Goal: Task Accomplishment & Management: Manage account settings

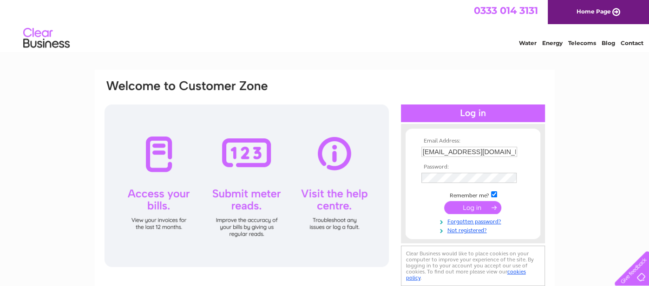
click at [466, 153] on input "alasdair@edinburghcommunitybookshop.org" at bounding box center [469, 152] width 96 height 10
type input "eastergreens@gmail.com"
click at [473, 210] on input "submit" at bounding box center [472, 207] width 57 height 13
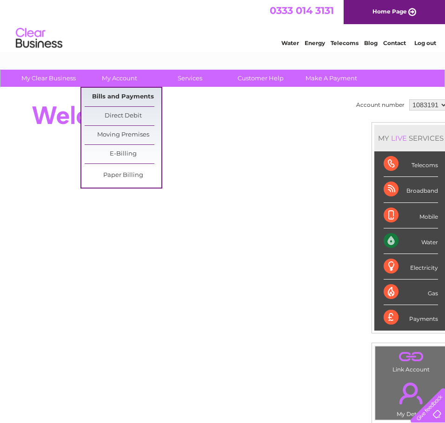
click at [118, 94] on link "Bills and Payments" at bounding box center [123, 97] width 77 height 19
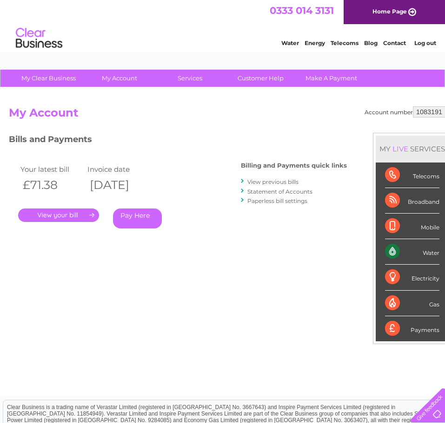
click at [54, 215] on link "." at bounding box center [58, 215] width 81 height 13
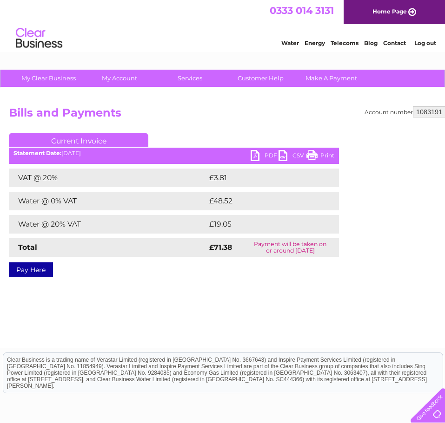
click at [258, 153] on link "PDF" at bounding box center [264, 156] width 28 height 13
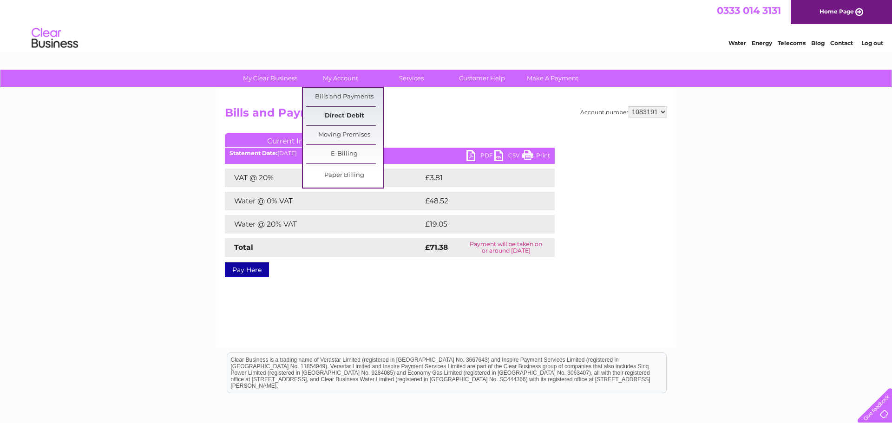
click at [338, 115] on link "Direct Debit" at bounding box center [344, 116] width 77 height 19
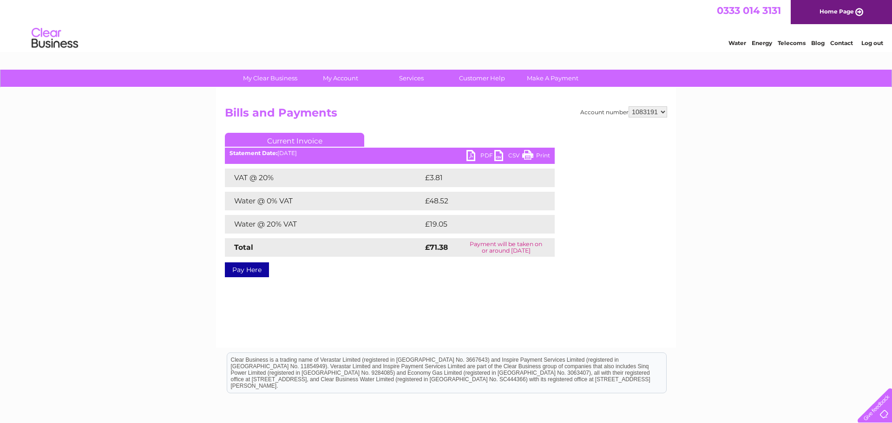
click at [300, 141] on link "Current Invoice" at bounding box center [294, 140] width 139 height 14
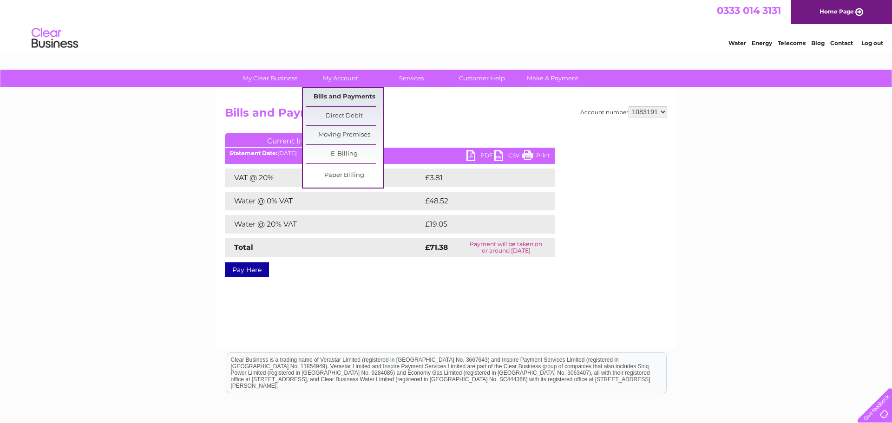
click at [336, 98] on link "Bills and Payments" at bounding box center [344, 97] width 77 height 19
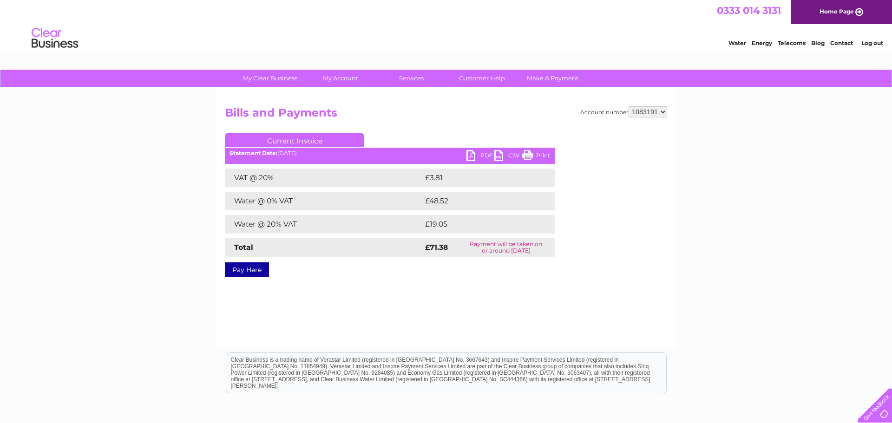
click at [664, 112] on select "1083191" at bounding box center [648, 111] width 39 height 11
click at [680, 156] on div "My Clear Business Login Details My Details My Preferences Link Account My Accou…" at bounding box center [446, 288] width 892 height 437
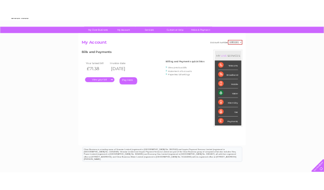
scroll to position [47, 0]
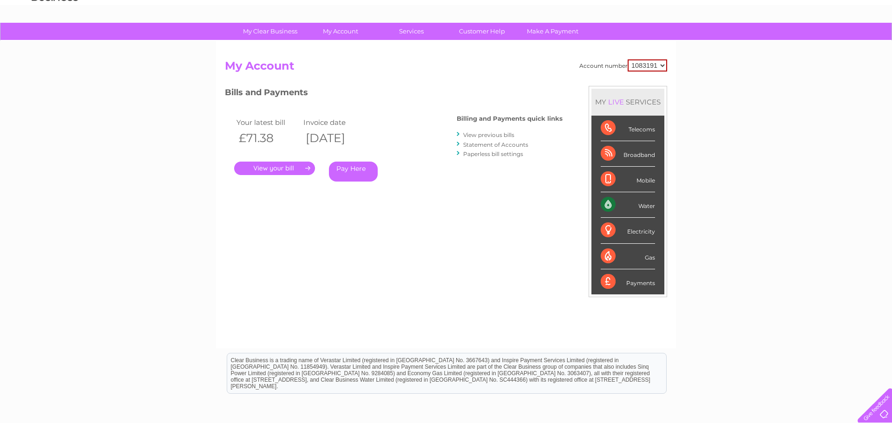
click at [479, 135] on link "View previous bills" at bounding box center [488, 135] width 51 height 7
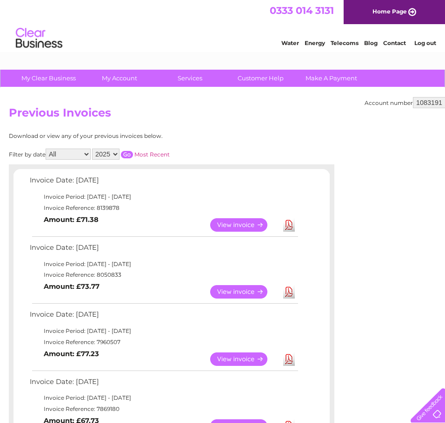
click at [233, 293] on link "View" at bounding box center [244, 291] width 68 height 13
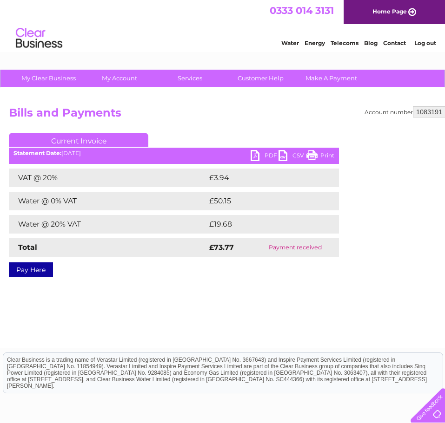
click at [269, 156] on link "PDF" at bounding box center [264, 156] width 28 height 13
